Goal: Browse casually

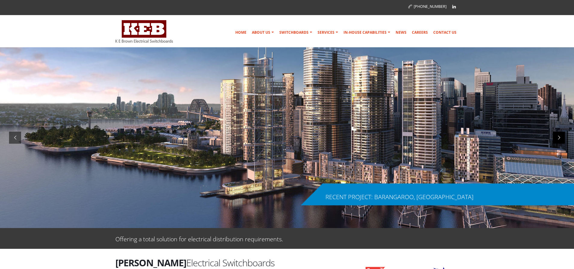
click at [557, 139] on div at bounding box center [559, 138] width 12 height 12
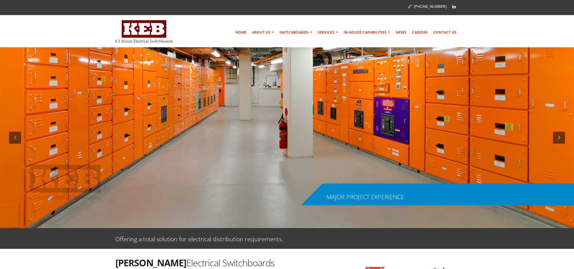
drag, startPoint x: 557, startPoint y: 139, endPoint x: 413, endPoint y: 146, distance: 143.9
click at [413, 146] on div at bounding box center [287, 137] width 574 height 181
click at [562, 137] on div at bounding box center [559, 138] width 12 height 12
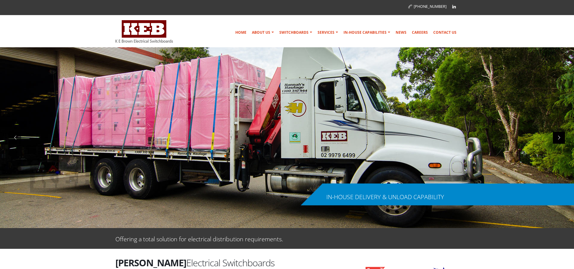
click at [560, 137] on div at bounding box center [559, 138] width 12 height 12
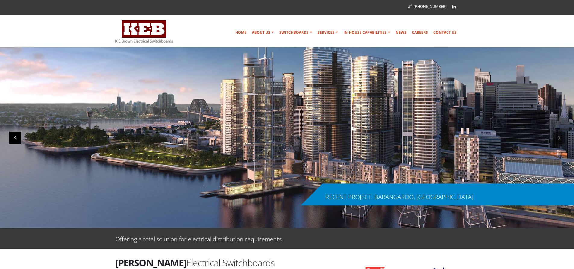
click at [14, 138] on div at bounding box center [15, 138] width 12 height 12
click at [19, 139] on div at bounding box center [15, 138] width 12 height 12
click at [18, 142] on div at bounding box center [15, 138] width 12 height 12
click at [18, 137] on div at bounding box center [15, 138] width 12 height 12
click at [13, 138] on div at bounding box center [15, 138] width 12 height 12
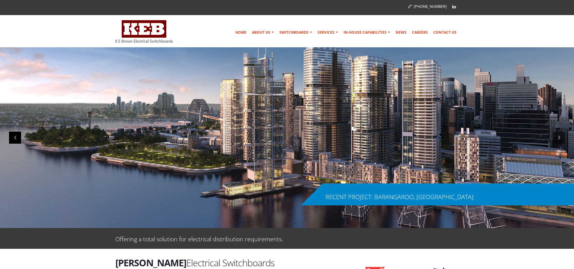
click at [13, 137] on div at bounding box center [15, 138] width 12 height 12
click at [11, 134] on div at bounding box center [15, 138] width 12 height 12
click at [18, 137] on div at bounding box center [15, 138] width 12 height 12
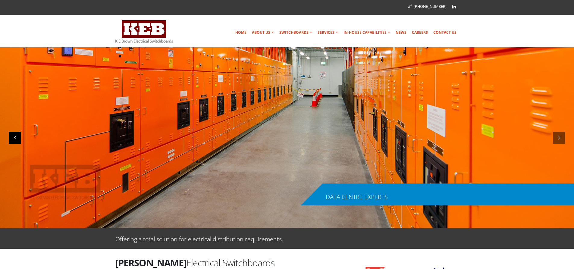
click at [13, 139] on div at bounding box center [15, 138] width 12 height 12
click at [12, 137] on div at bounding box center [15, 138] width 12 height 12
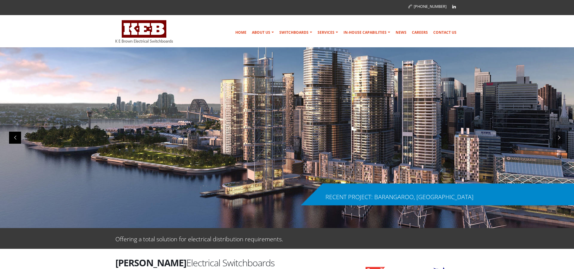
click at [16, 138] on div at bounding box center [15, 138] width 12 height 12
click at [17, 136] on div at bounding box center [15, 138] width 12 height 12
drag, startPoint x: 12, startPoint y: 136, endPoint x: 37, endPoint y: 158, distance: 32.9
click at [12, 136] on div at bounding box center [15, 138] width 12 height 12
click at [16, 136] on div at bounding box center [15, 138] width 12 height 12
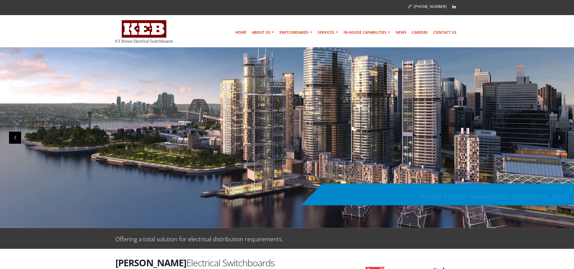
click at [17, 140] on div at bounding box center [15, 138] width 12 height 12
click at [11, 136] on div at bounding box center [15, 138] width 12 height 12
